Goal: Transaction & Acquisition: Purchase product/service

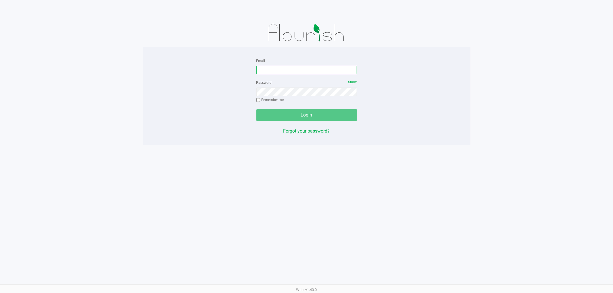
drag, startPoint x: 274, startPoint y: 69, endPoint x: 275, endPoint y: 65, distance: 3.8
click at [275, 65] on div "Email" at bounding box center [306, 65] width 101 height 17
type input "[EMAIL_ADDRESS][DOMAIN_NAME]"
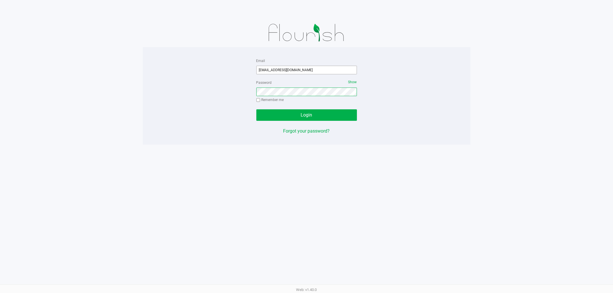
click at [256, 110] on button "Login" at bounding box center [306, 115] width 101 height 11
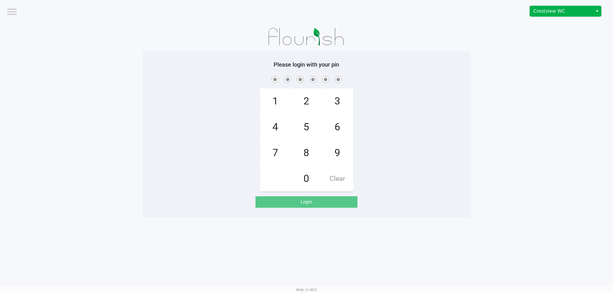
click at [561, 11] on span "Crestview WC" at bounding box center [561, 11] width 56 height 7
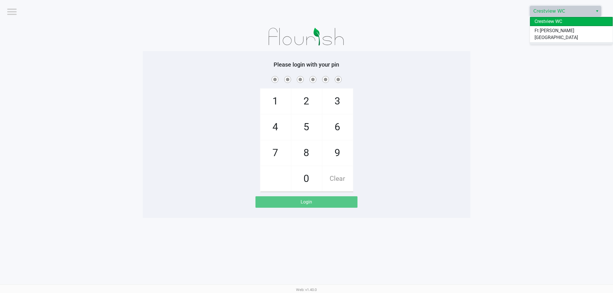
click at [563, 43] on span "Pensacola WC" at bounding box center [549, 46] width 29 height 7
drag, startPoint x: 442, startPoint y: 117, endPoint x: 445, endPoint y: 90, distance: 27.7
click at [445, 90] on div "1 4 7 2 5 8 0 3 6 9 Clear" at bounding box center [307, 133] width 328 height 117
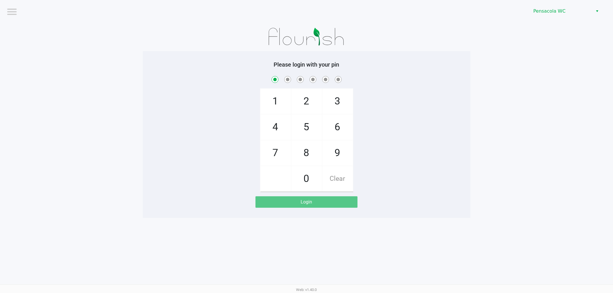
checkbox input "true"
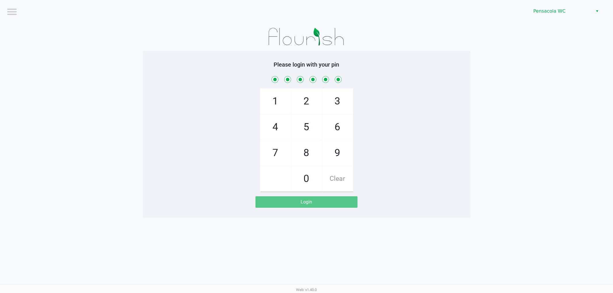
checkbox input "true"
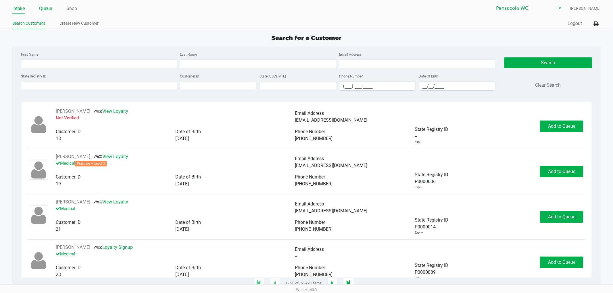
click at [44, 9] on link "Queue" at bounding box center [45, 9] width 13 height 8
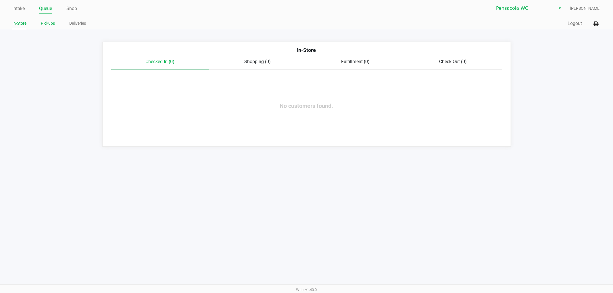
click at [48, 22] on link "Pickups" at bounding box center [48, 23] width 14 height 7
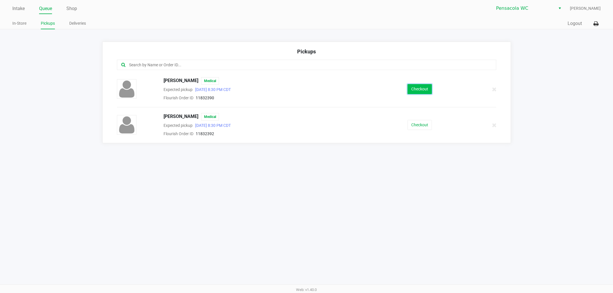
click at [413, 92] on button "Checkout" at bounding box center [420, 89] width 24 height 10
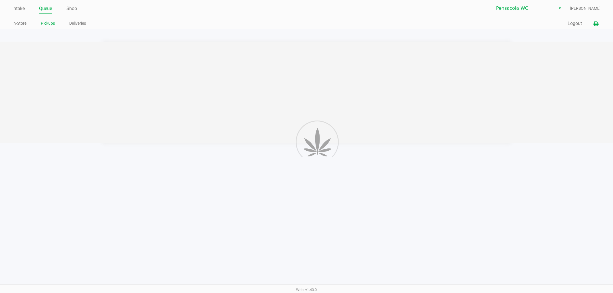
click at [595, 23] on icon at bounding box center [596, 24] width 5 height 4
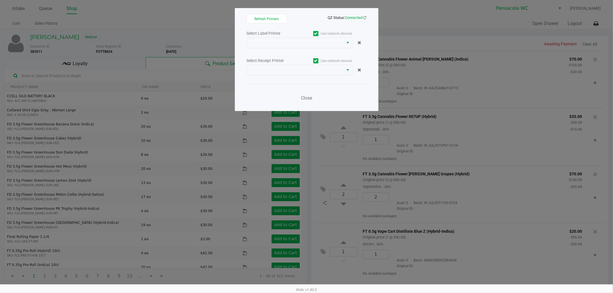
click at [312, 36] on label "Use network devices" at bounding box center [326, 33] width 53 height 5
click at [0, 0] on input "Use network devices" at bounding box center [0, 0] width 0 height 0
click at [316, 34] on icon at bounding box center [316, 34] width 4 height 0
click at [0, 0] on input "Use network devices" at bounding box center [0, 0] width 0 height 0
drag, startPoint x: 314, startPoint y: 35, endPoint x: 309, endPoint y: 47, distance: 13.4
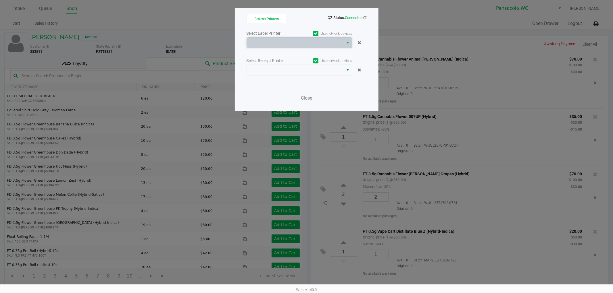
click at [310, 44] on span at bounding box center [295, 42] width 90 height 7
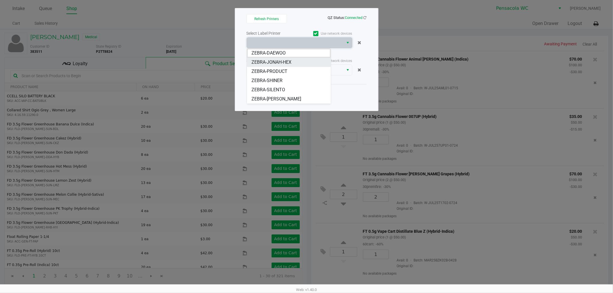
click at [298, 62] on li "ZEBRA-JONAH-HEX" at bounding box center [289, 62] width 84 height 9
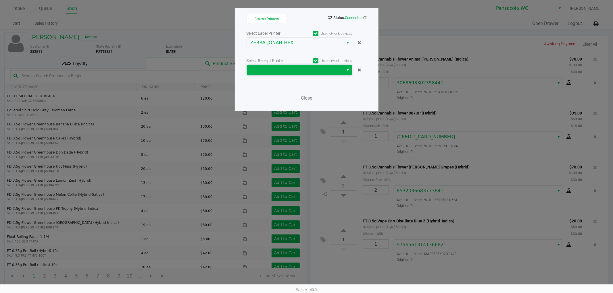
drag, startPoint x: 302, startPoint y: 66, endPoint x: 305, endPoint y: 73, distance: 7.4
click at [303, 68] on span at bounding box center [295, 70] width 90 height 7
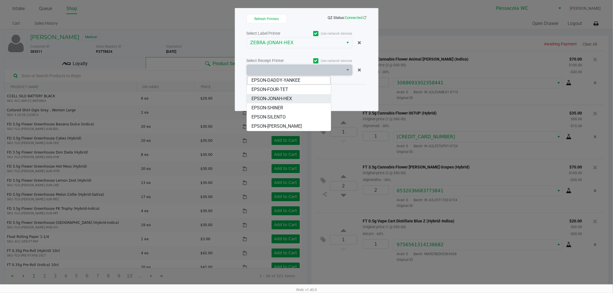
click at [308, 98] on li "EPSON-JONAH-HEX" at bounding box center [289, 98] width 84 height 9
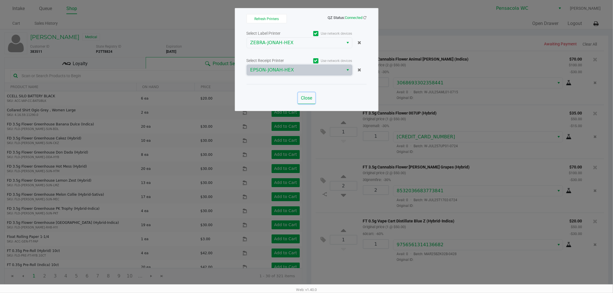
click at [313, 99] on button "Close" at bounding box center [306, 98] width 17 height 11
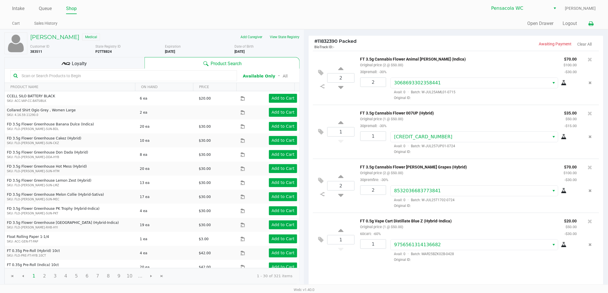
scroll to position [59, 0]
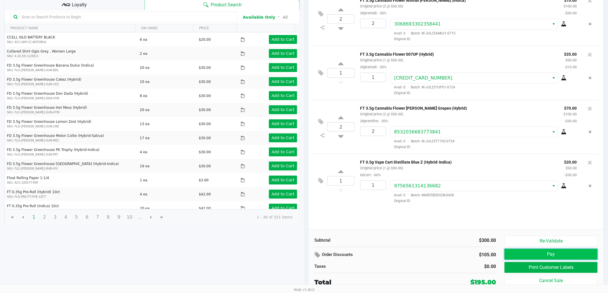
click at [549, 255] on button "Pay" at bounding box center [551, 254] width 93 height 11
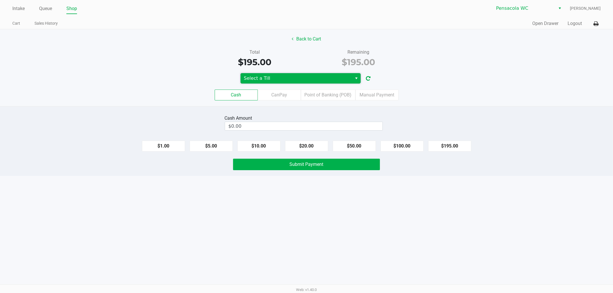
click at [273, 82] on span "Select a Till" at bounding box center [297, 78] width 112 height 10
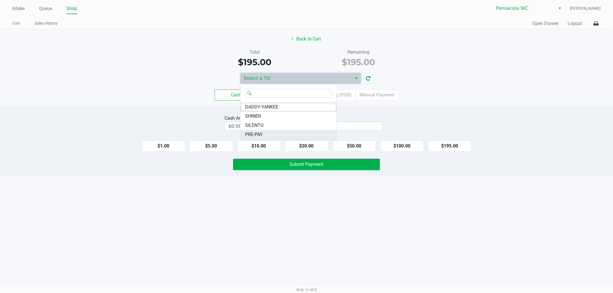
click at [276, 137] on li "PRE-PAY" at bounding box center [289, 134] width 96 height 9
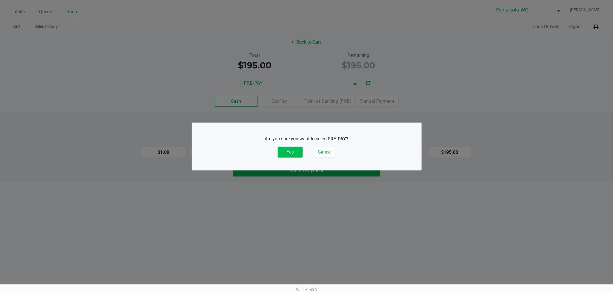
click at [299, 148] on button "Yes" at bounding box center [290, 152] width 25 height 11
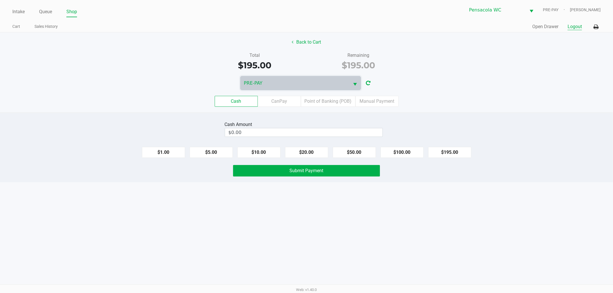
click at [573, 23] on button "Logout" at bounding box center [575, 26] width 14 height 7
